Goal: Navigation & Orientation: Find specific page/section

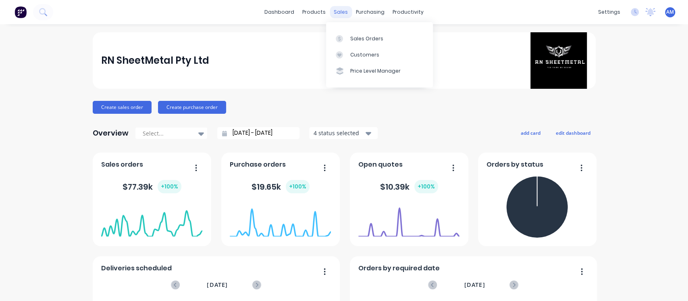
click at [341, 10] on div "sales" at bounding box center [341, 12] width 22 height 12
click at [354, 34] on link "Sales Orders" at bounding box center [379, 38] width 107 height 16
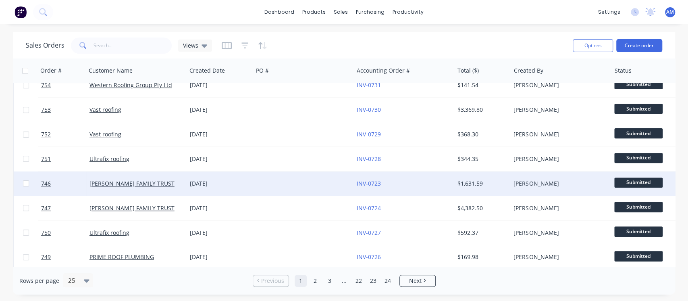
scroll to position [215, 0]
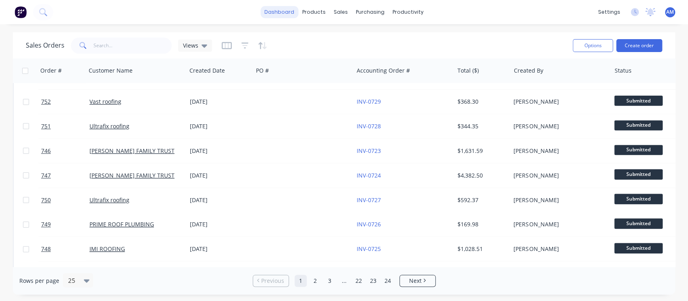
click at [279, 17] on link "dashboard" at bounding box center [279, 12] width 38 height 12
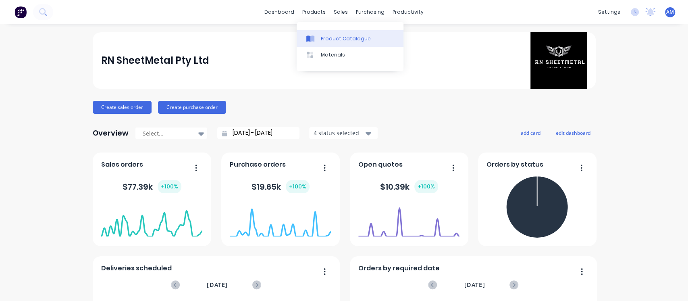
click at [331, 36] on div "Product Catalogue" at bounding box center [346, 38] width 50 height 7
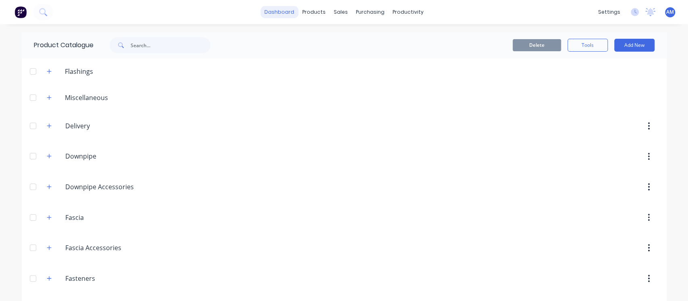
click at [273, 13] on link "dashboard" at bounding box center [279, 12] width 38 height 12
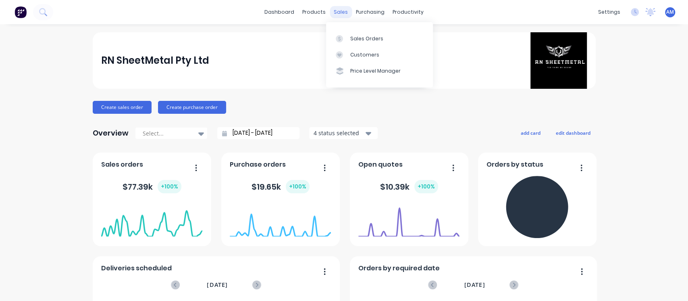
click at [338, 12] on div "sales" at bounding box center [341, 12] width 22 height 12
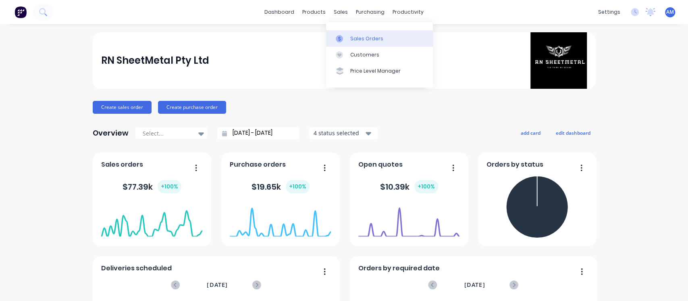
click at [364, 33] on link "Sales Orders" at bounding box center [379, 38] width 107 height 16
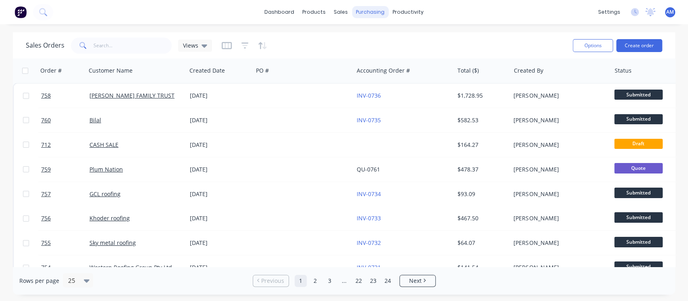
click at [369, 17] on div "purchasing" at bounding box center [370, 12] width 37 height 12
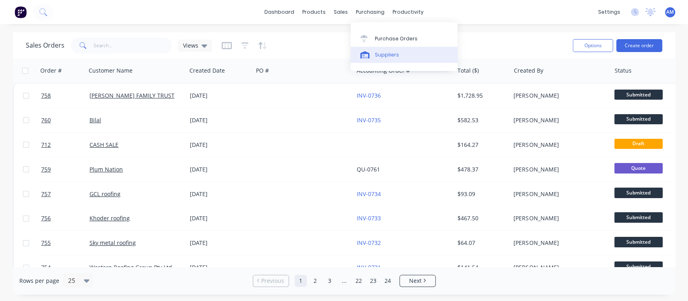
drag, startPoint x: 385, startPoint y: 40, endPoint x: 369, endPoint y: 59, distance: 24.8
click at [385, 41] on div "Purchase Orders" at bounding box center [396, 38] width 43 height 7
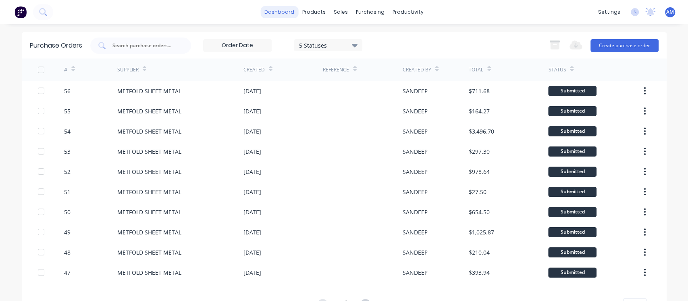
click at [279, 12] on link "dashboard" at bounding box center [279, 12] width 38 height 12
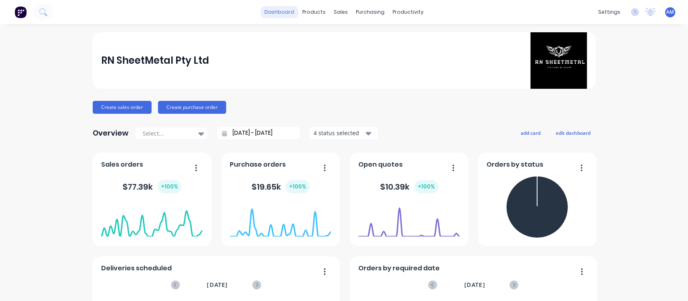
click at [268, 10] on link "dashboard" at bounding box center [279, 12] width 38 height 12
click at [271, 13] on link "dashboard" at bounding box center [279, 12] width 38 height 12
click at [329, 44] on link "Product Catalogue" at bounding box center [350, 38] width 107 height 16
